Goal: Navigation & Orientation: Find specific page/section

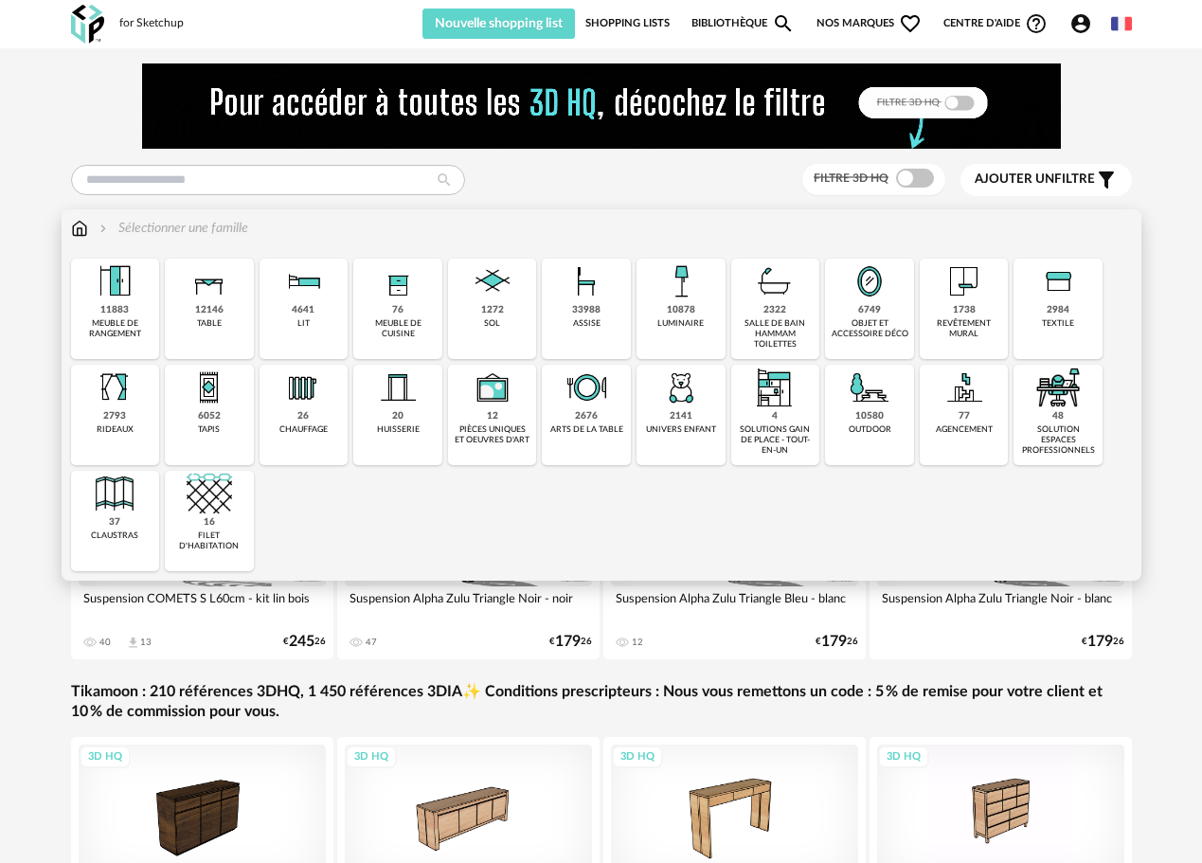
click at [134, 484] on img at bounding box center [114, 493] width 45 height 45
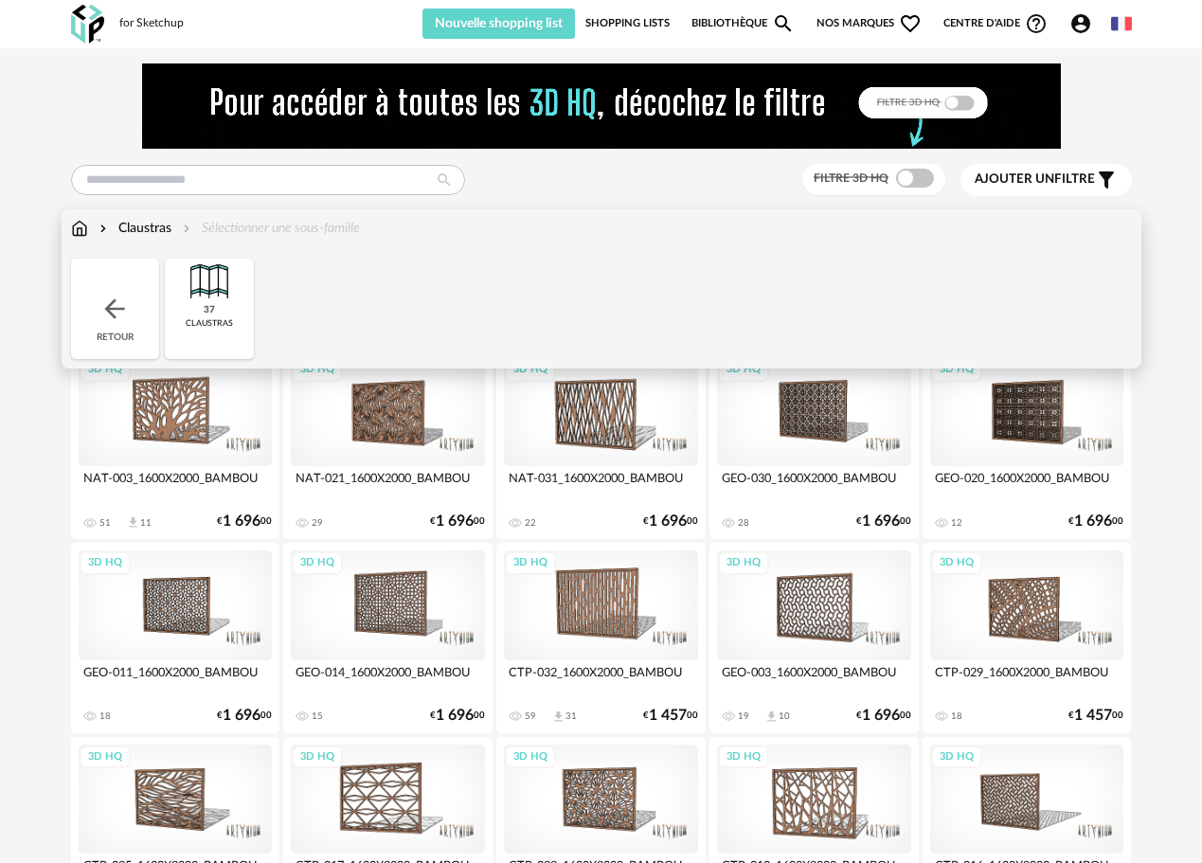
click at [89, 228] on div "Claustras Sélectionner une sous-famille" at bounding box center [215, 228] width 289 height 19
click at [82, 228] on img at bounding box center [79, 228] width 17 height 19
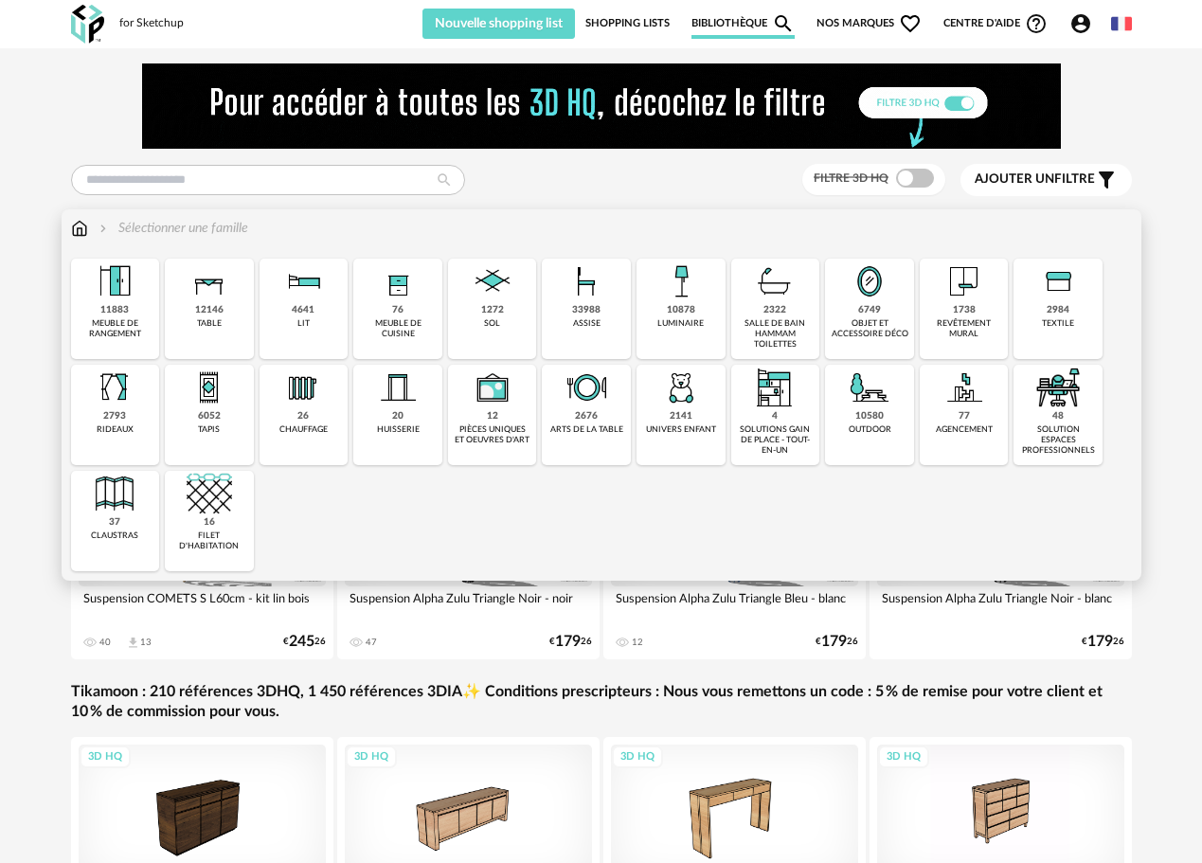
click at [852, 393] on img at bounding box center [869, 387] width 45 height 45
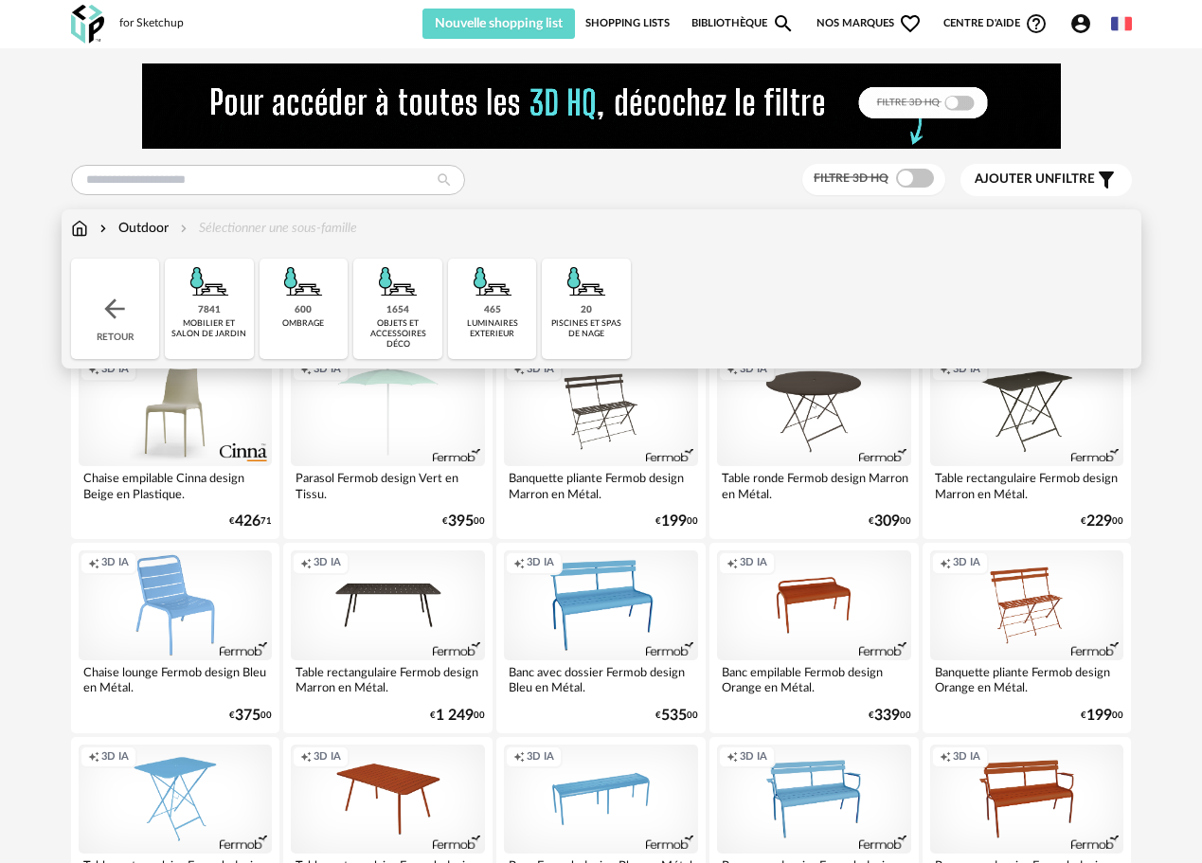
click at [579, 300] on img at bounding box center [586, 281] width 45 height 45
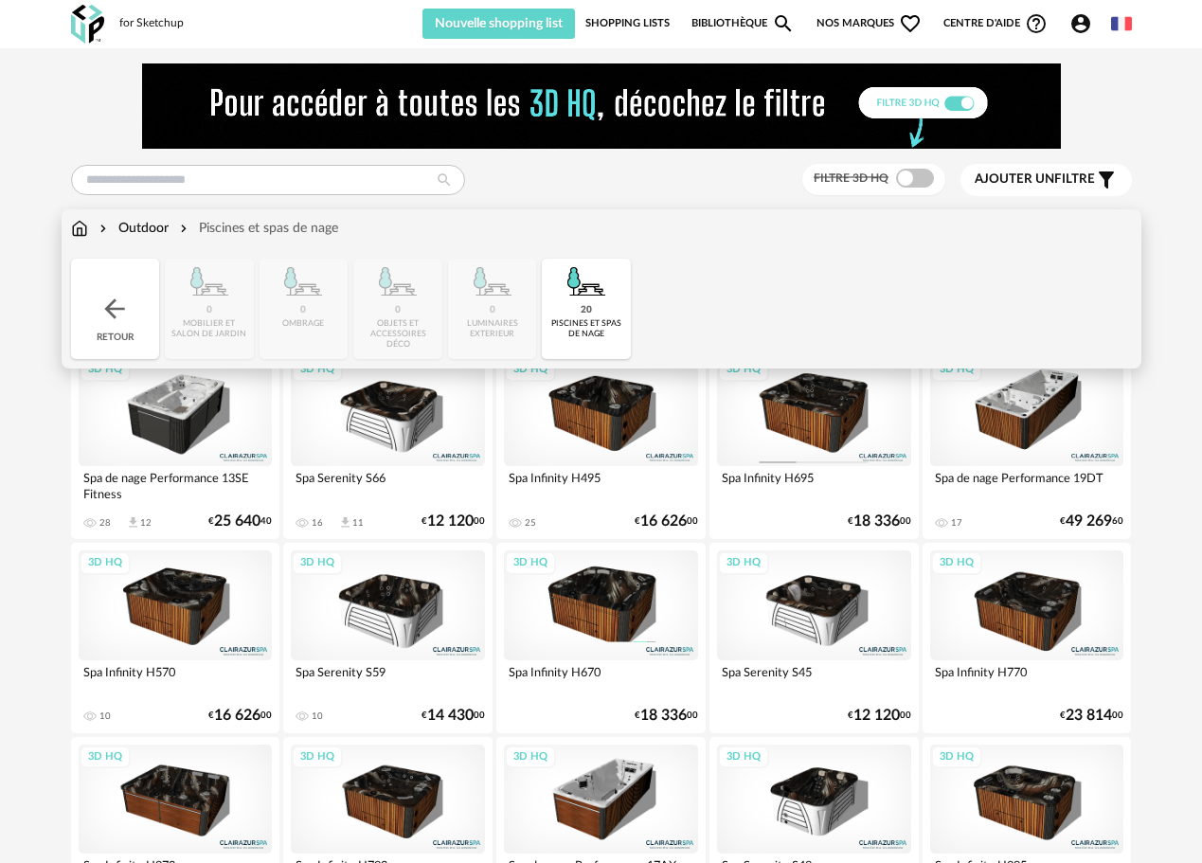
click at [141, 311] on div "Retour" at bounding box center [115, 309] width 89 height 100
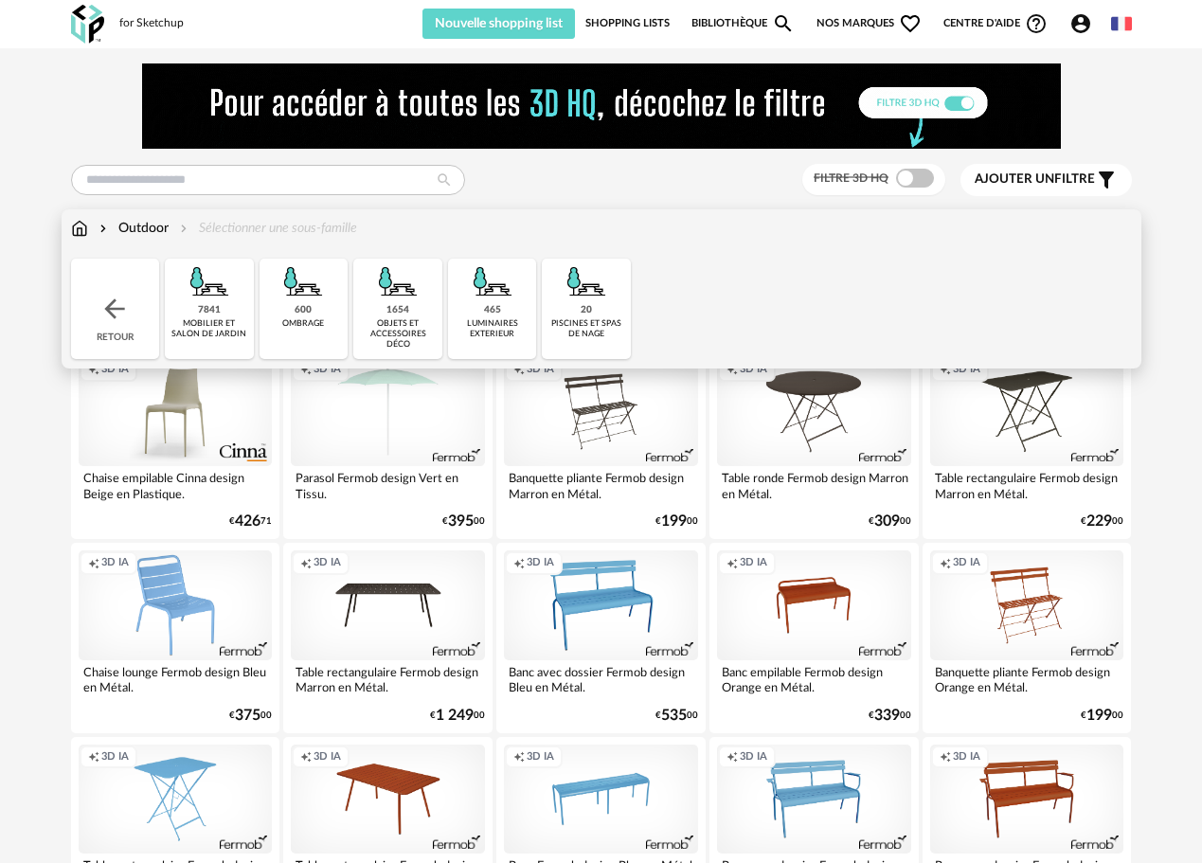
click at [371, 313] on div "1654 objets et accessoires déco" at bounding box center [397, 309] width 89 height 100
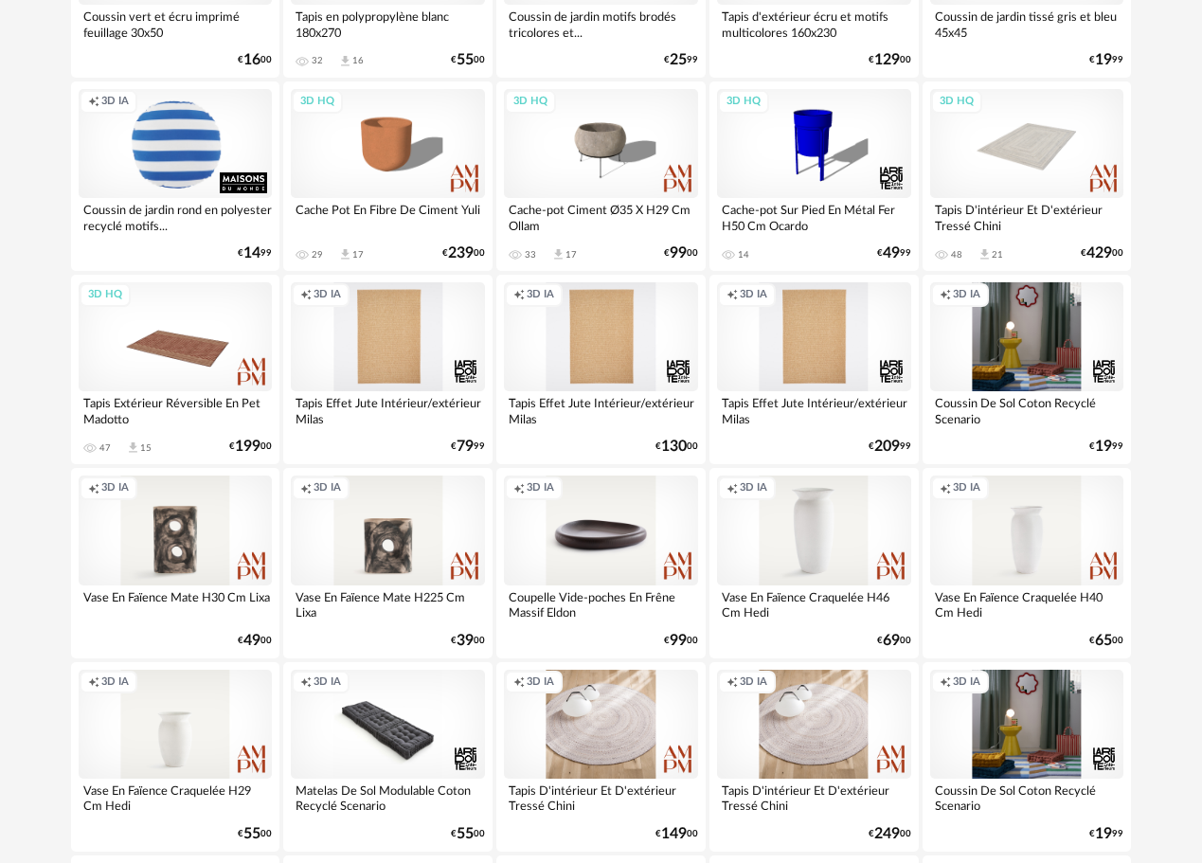
scroll to position [379, 0]
